Goal: Task Accomplishment & Management: Manage account settings

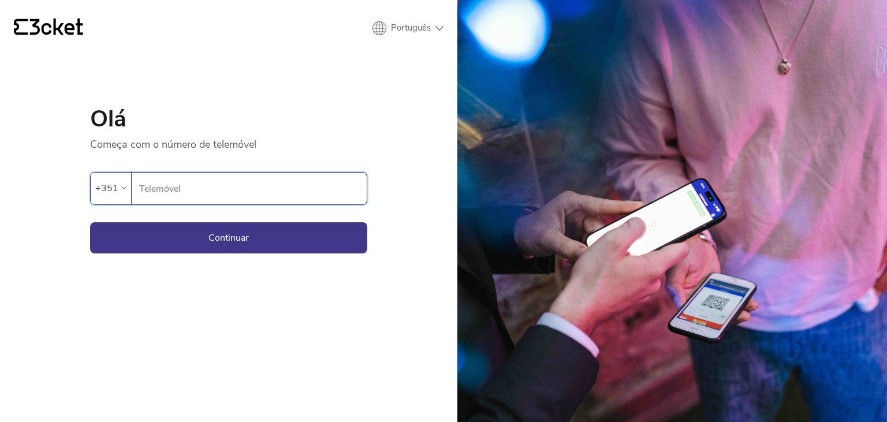
click at [229, 195] on input "Telemóvel" at bounding box center [253, 189] width 228 height 32
click at [284, 216] on form "Ocorreu um erro. Se o erro persistir, entrar em contato com o suporte. +351 Tel…" at bounding box center [228, 202] width 277 height 102
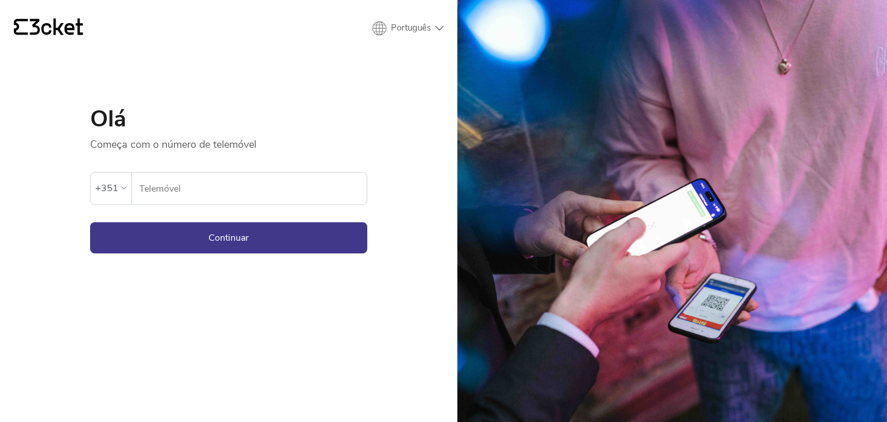
click at [267, 186] on input "Telemóvel" at bounding box center [253, 189] width 228 height 32
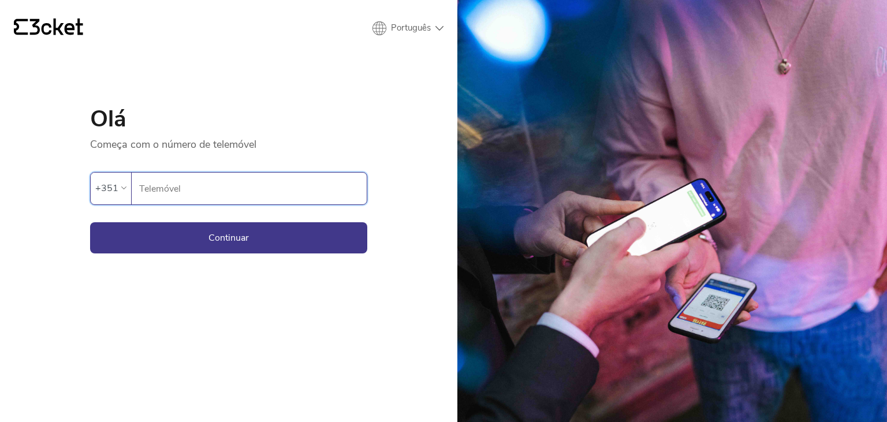
click at [267, 186] on input "Telemóvel" at bounding box center [253, 189] width 228 height 32
type input "963657563"
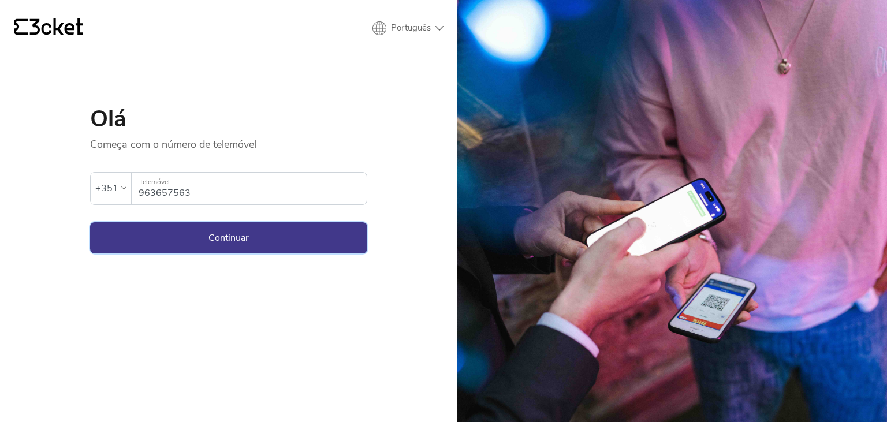
click at [244, 221] on form "Ocorreu um erro. Se o erro persistir, entrar em contato com o suporte. +351 963…" at bounding box center [228, 202] width 277 height 102
drag, startPoint x: 248, startPoint y: 230, endPoint x: 245, endPoint y: 236, distance: 6.5
click at [248, 230] on button "Continuar" at bounding box center [228, 237] width 277 height 31
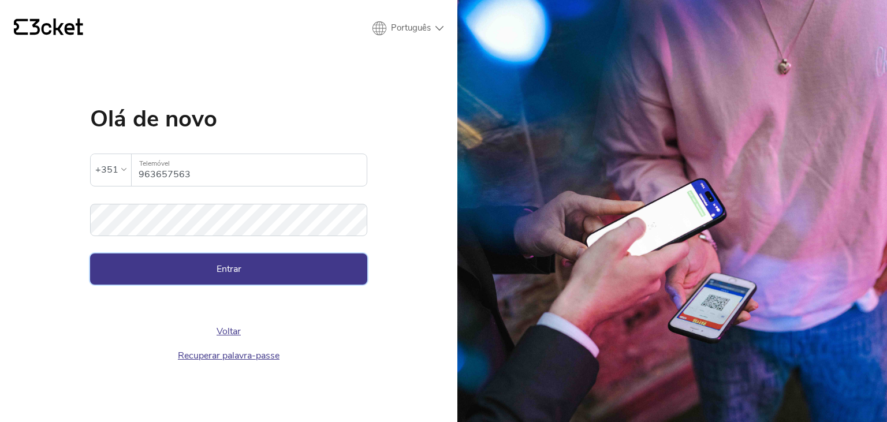
click at [236, 278] on button "Entrar" at bounding box center [228, 269] width 277 height 31
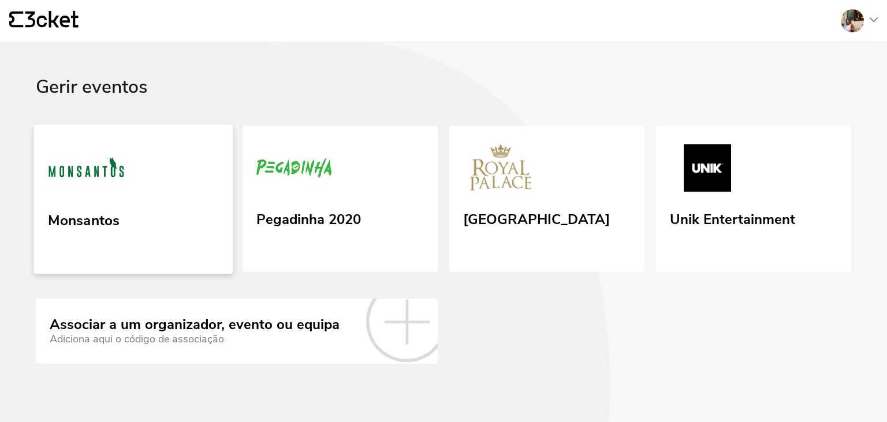
click at [183, 216] on link "Monsantos" at bounding box center [133, 199] width 199 height 150
